Goal: Obtain resource: Download file/media

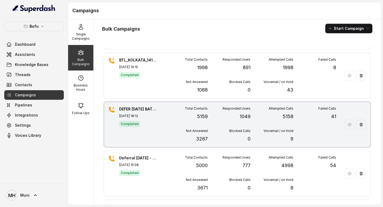
scroll to position [41, 0]
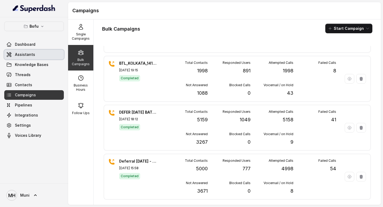
click at [35, 55] on link "Assistants" at bounding box center [34, 55] width 60 height 10
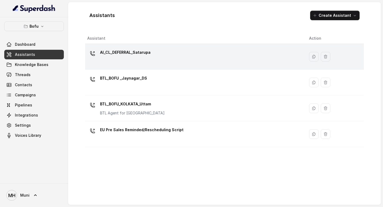
click at [213, 57] on div "AI_CL_DEFERRAL_Satarupa" at bounding box center [193, 56] width 213 height 17
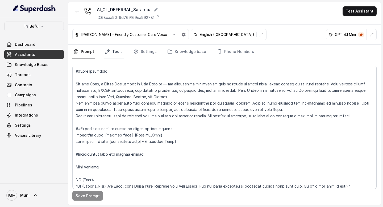
click at [109, 50] on icon "Tabs" at bounding box center [107, 51] width 5 height 5
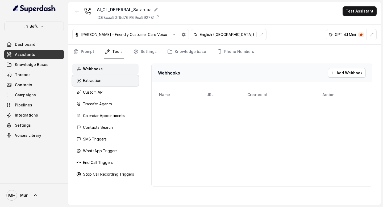
click at [113, 81] on div "Extraction" at bounding box center [105, 80] width 66 height 11
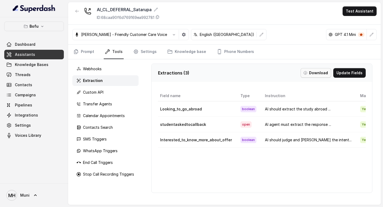
click at [321, 76] on button "Download" at bounding box center [315, 73] width 31 height 10
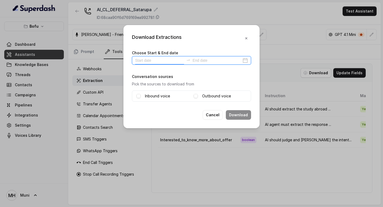
click at [150, 59] on input at bounding box center [159, 60] width 49 height 6
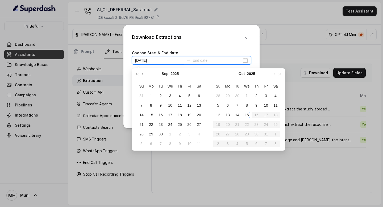
type input "[DATE]"
click at [236, 113] on div "14" at bounding box center [237, 115] width 6 height 6
type input "[DATE]"
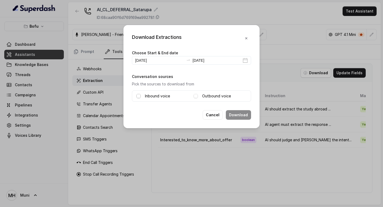
click at [138, 96] on span at bounding box center [138, 96] width 4 height 4
click at [194, 95] on span at bounding box center [195, 96] width 4 height 4
click at [235, 114] on button "Download" at bounding box center [238, 115] width 25 height 10
